Goal: Navigation & Orientation: Find specific page/section

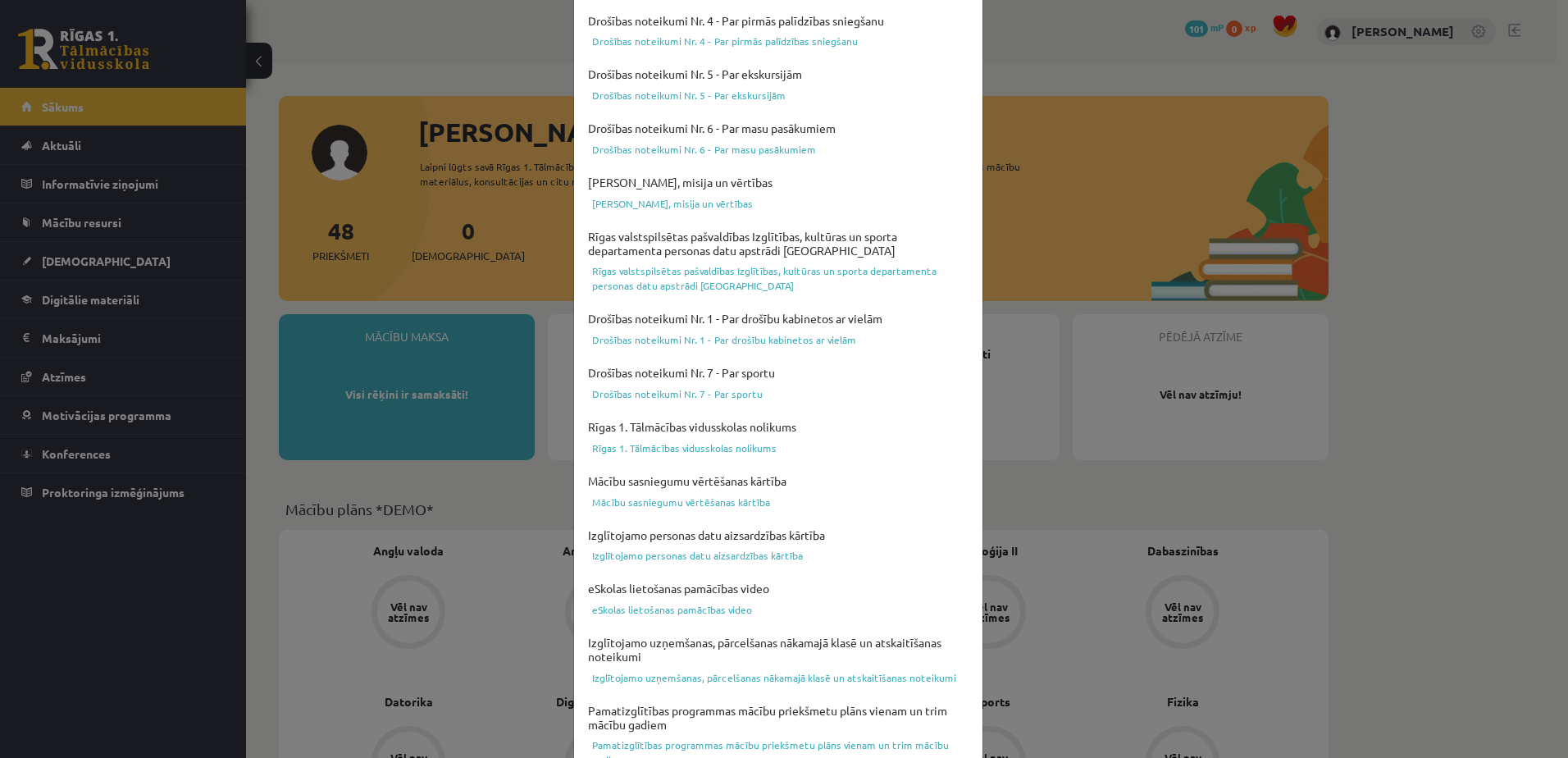
scroll to position [424, 0]
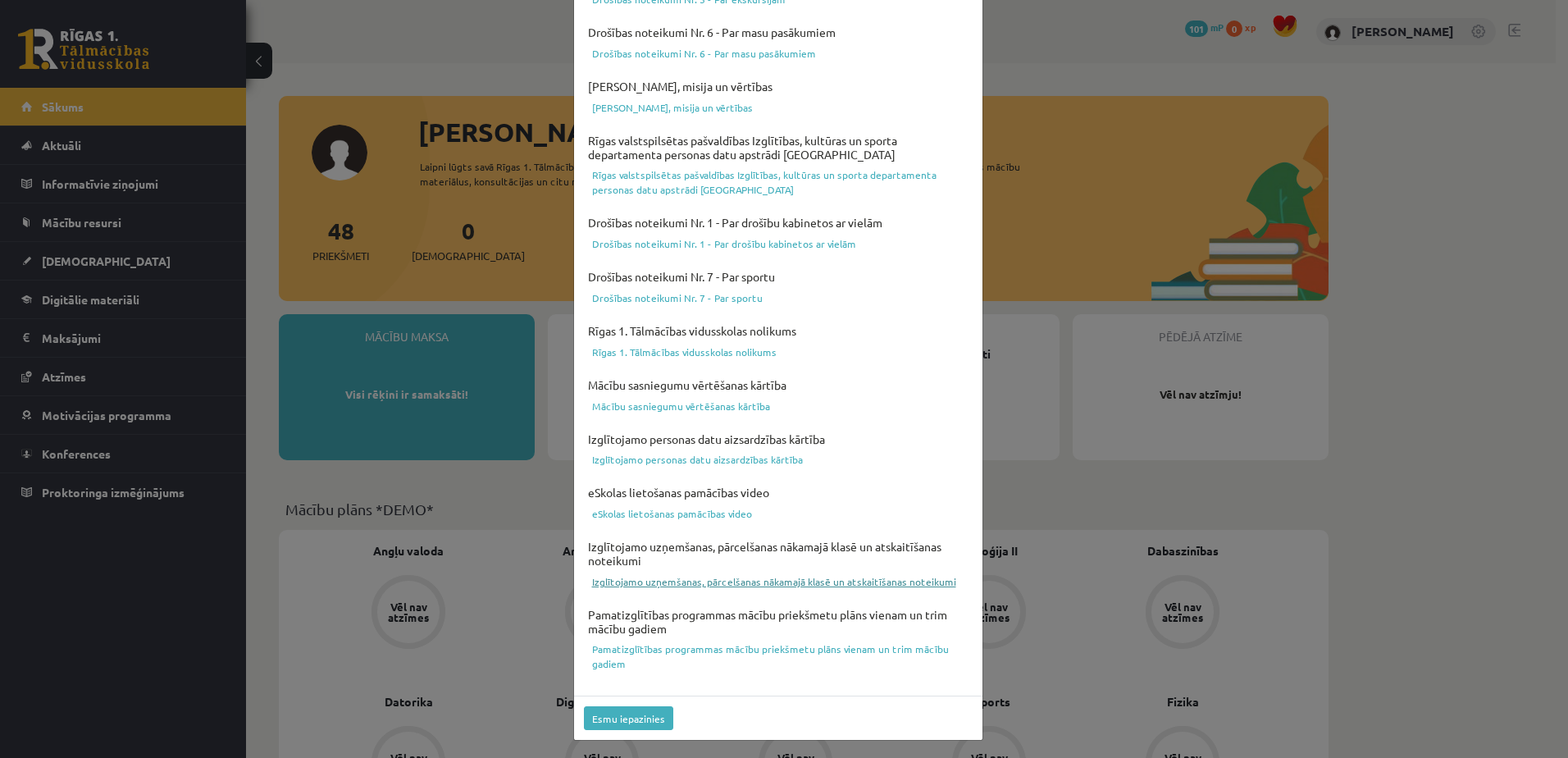
click at [666, 585] on link "Izglītojamo uzņemšanas, pārcelšanas nākamajā klasē un atskaitīšanas noteikumi" at bounding box center [779, 581] width 389 height 20
click at [629, 719] on button "Esmu iepazinies" at bounding box center [628, 718] width 89 height 23
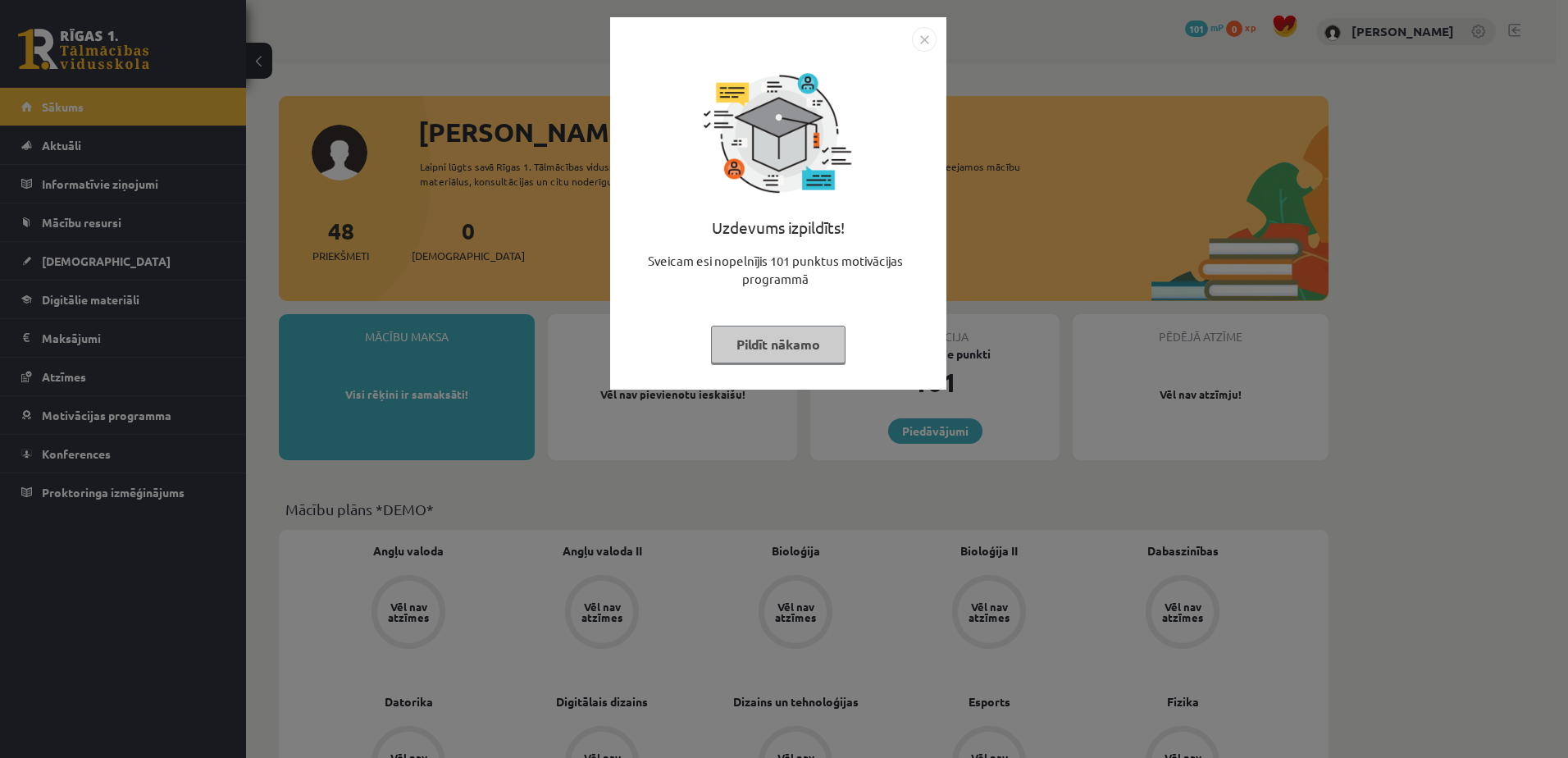
click at [792, 355] on button "Pildīt nākamo" at bounding box center [779, 344] width 135 height 38
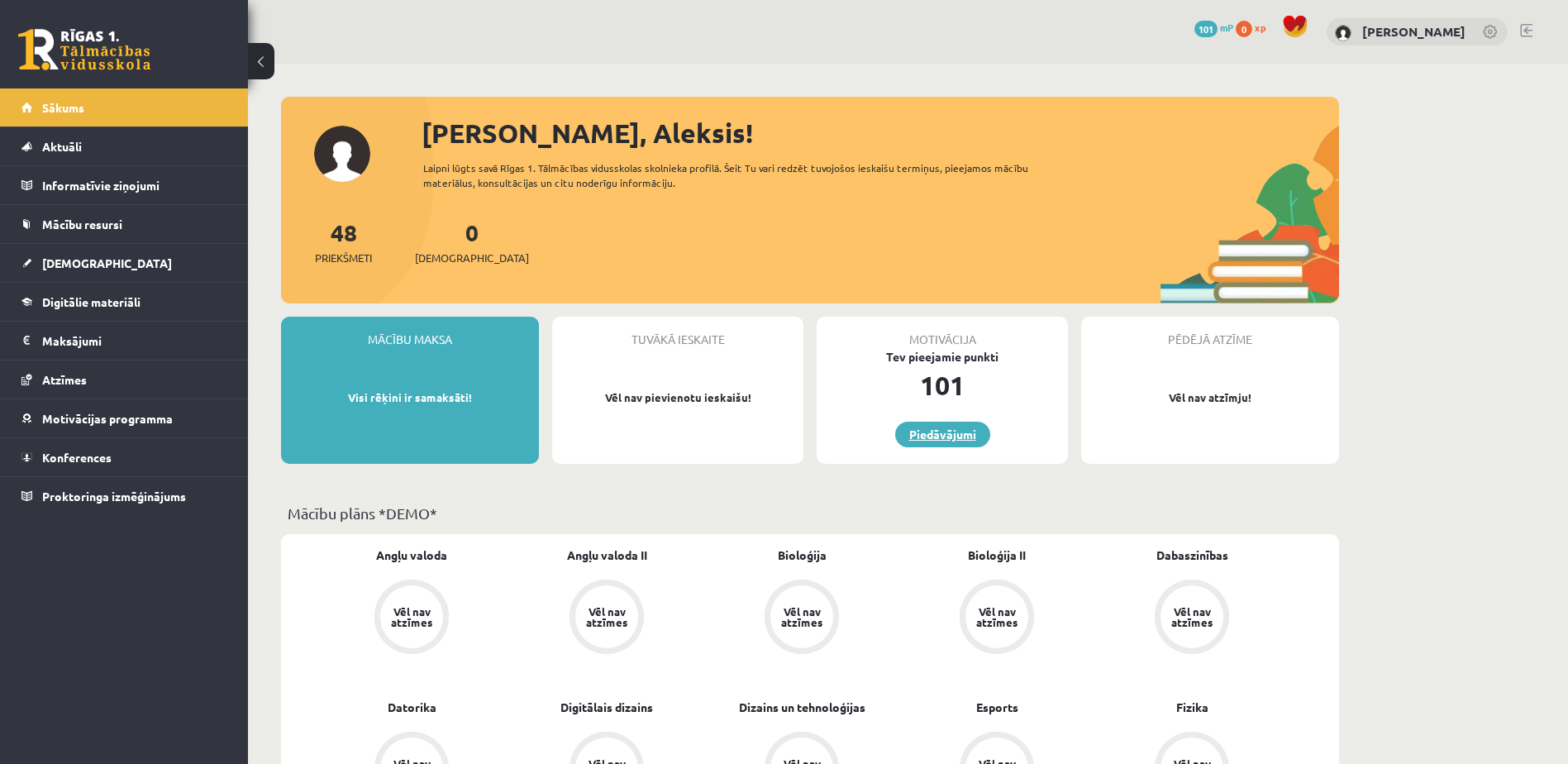
scroll to position [165, 0]
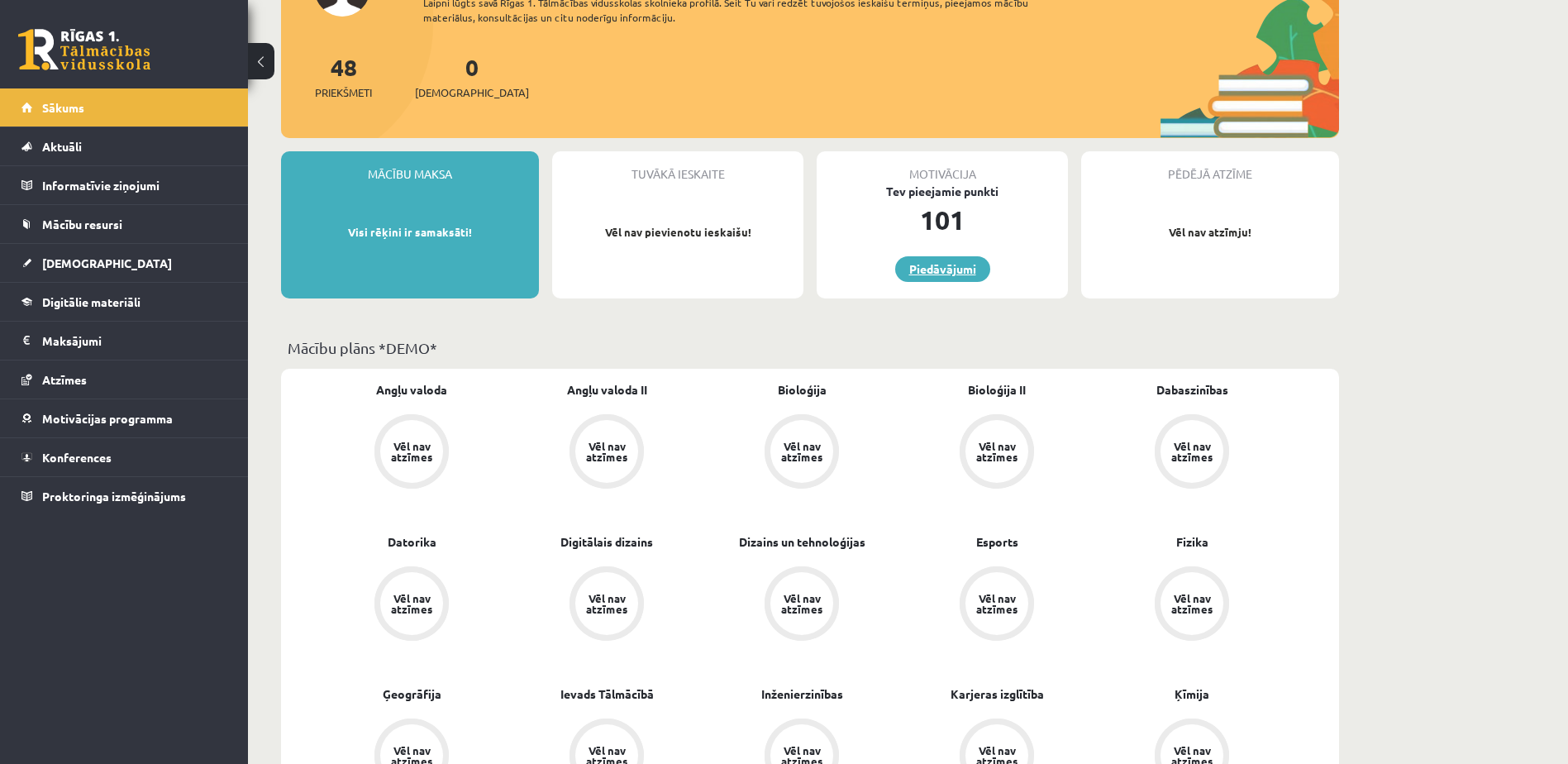
click at [941, 278] on link "Piedāvājumi" at bounding box center [943, 269] width 96 height 26
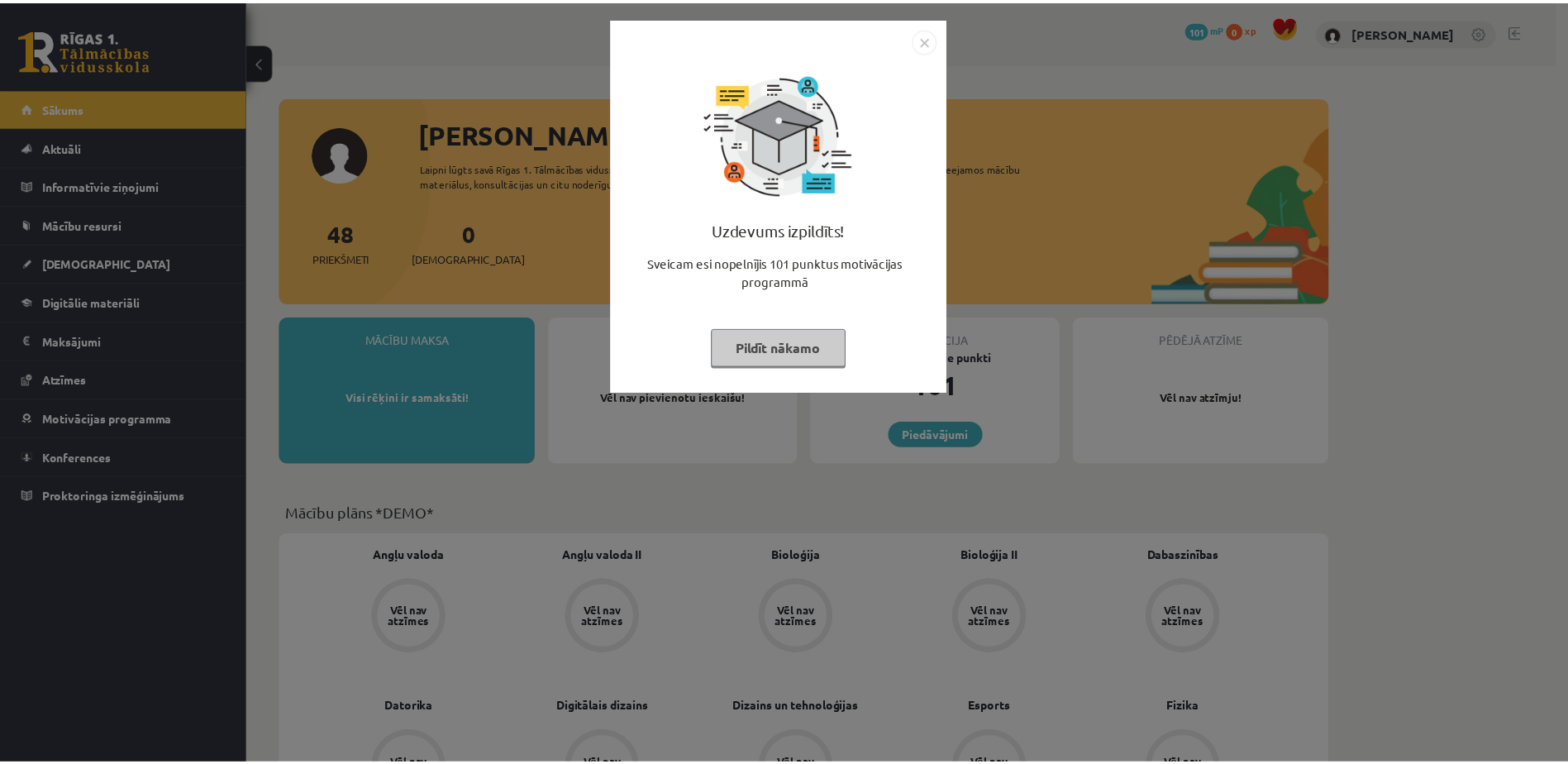
scroll to position [165, 0]
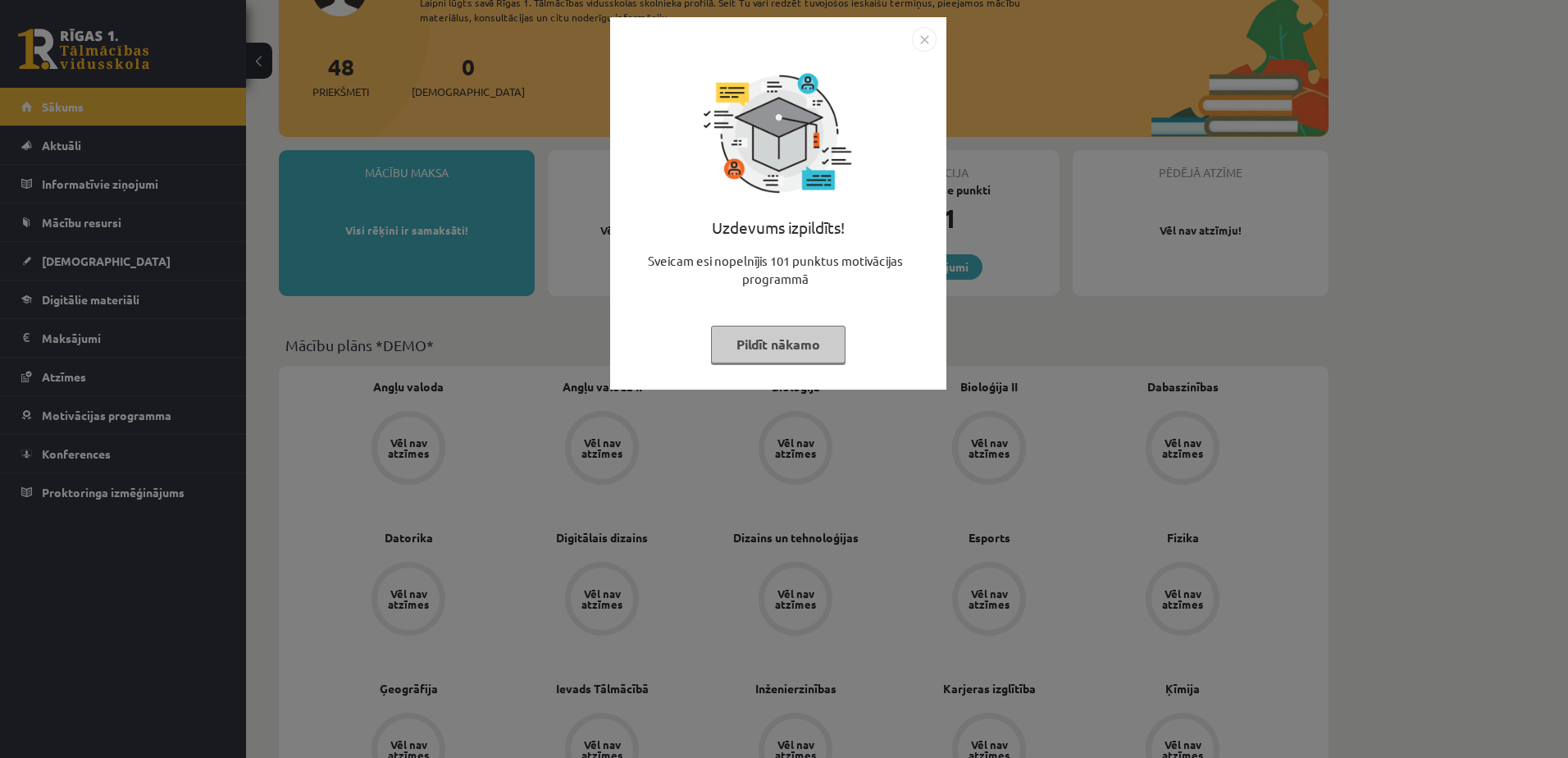
click at [787, 330] on button "Pildīt nākamo" at bounding box center [779, 344] width 135 height 38
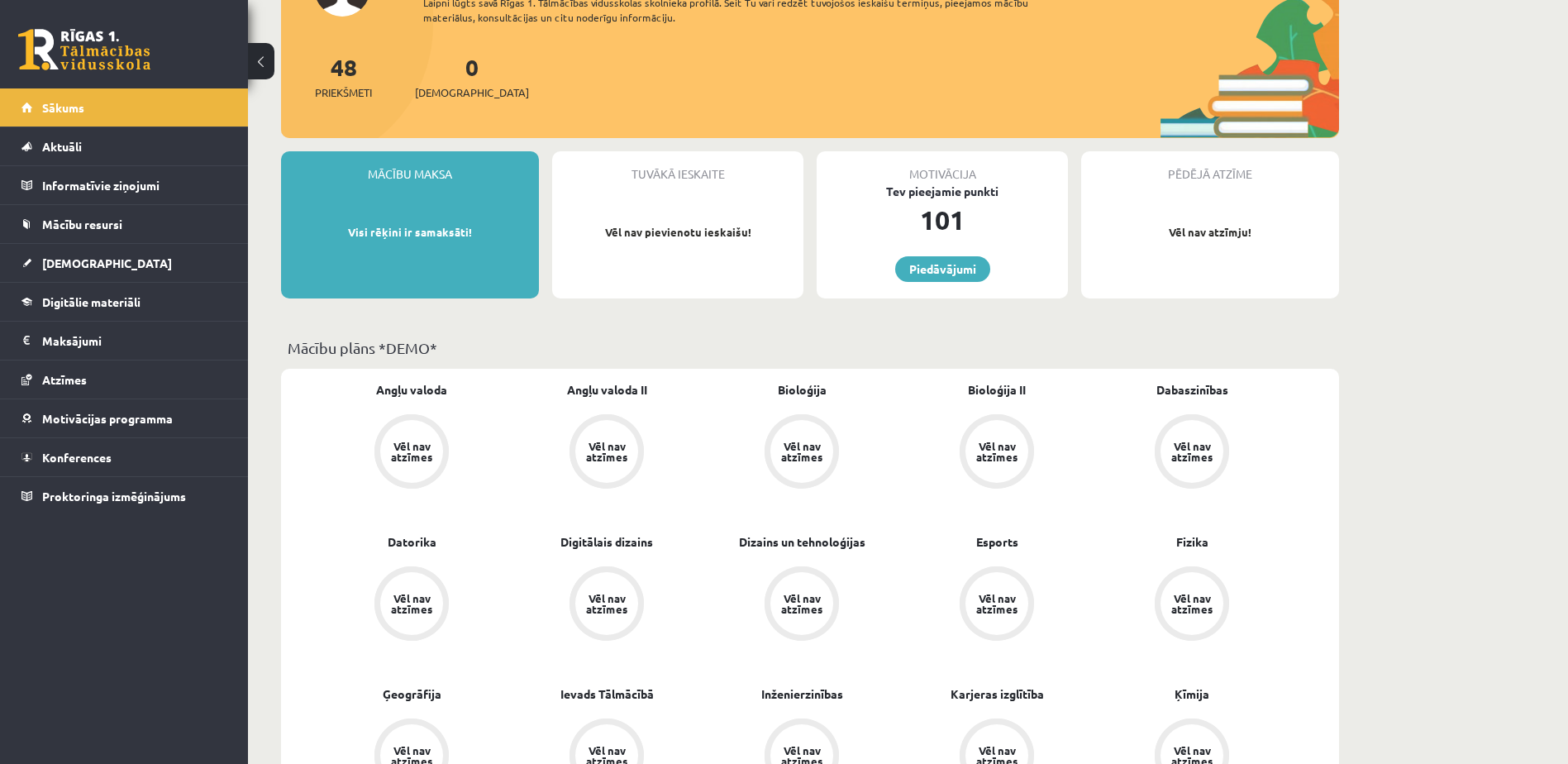
scroll to position [0, 0]
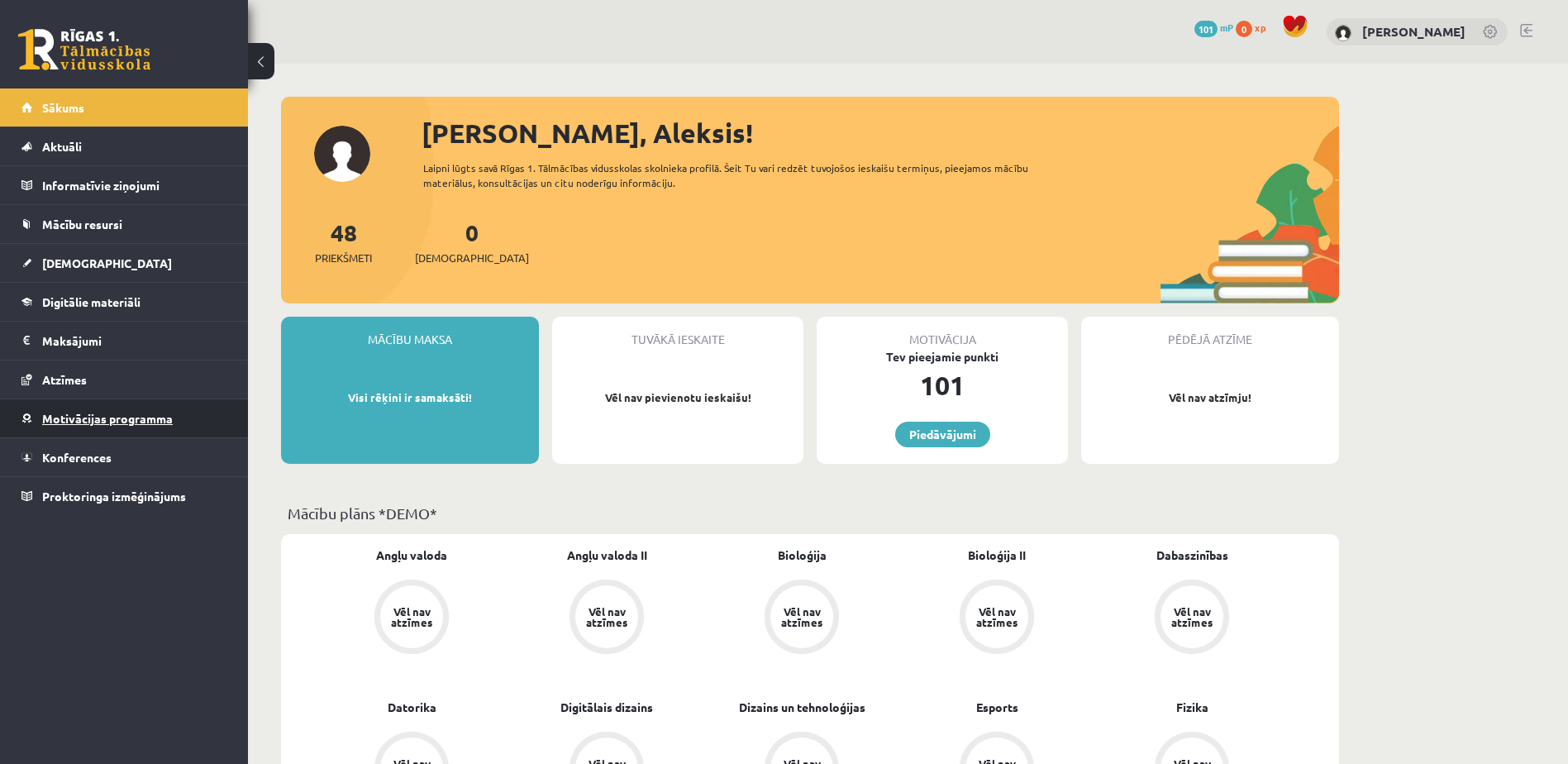
click at [120, 429] on link "Motivācijas programma" at bounding box center [124, 417] width 206 height 38
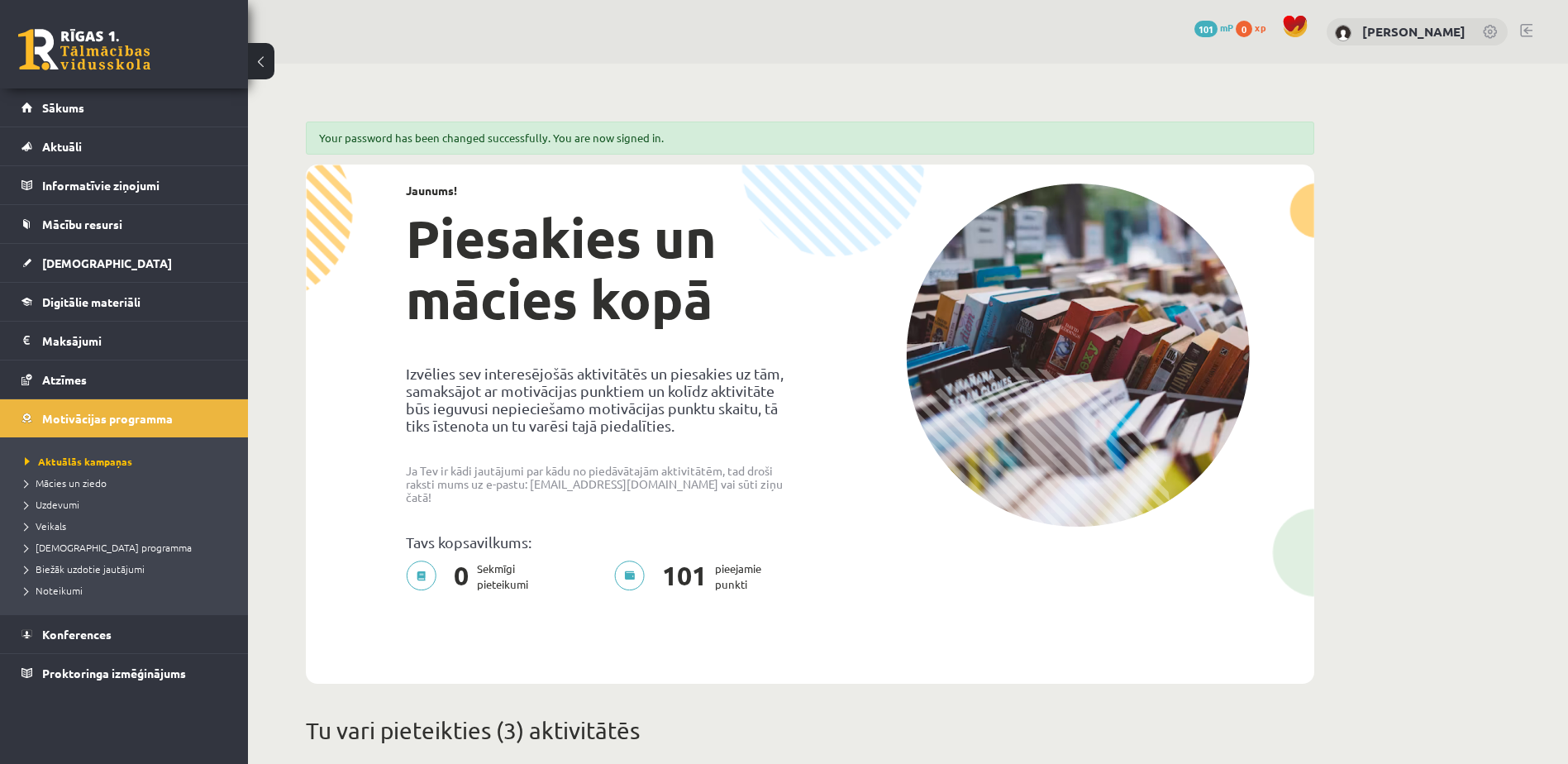
click at [1526, 29] on link at bounding box center [1527, 30] width 13 height 13
